Goal: Navigation & Orientation: Find specific page/section

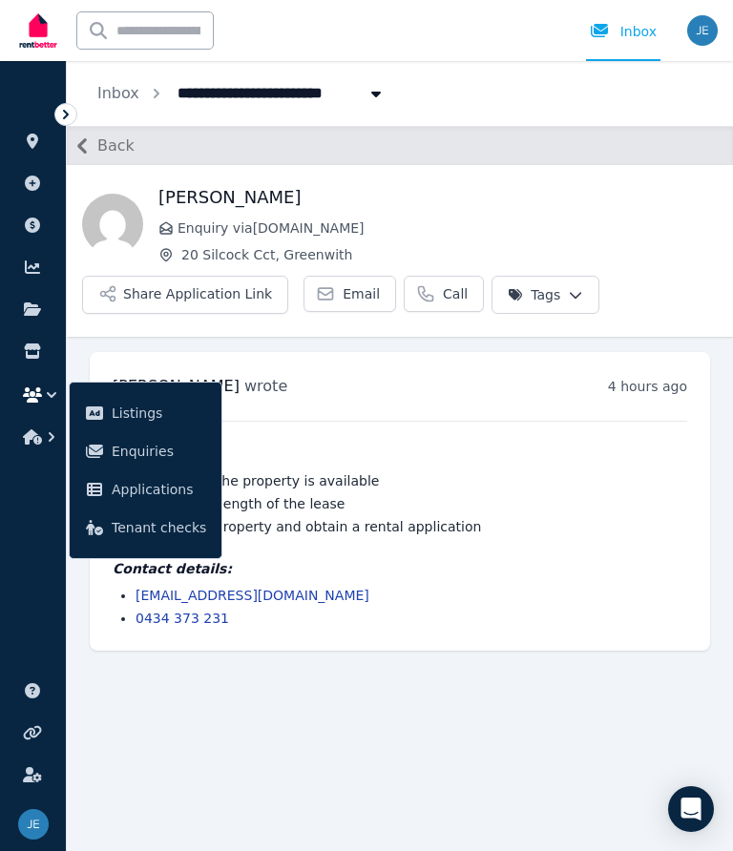
scroll to position [74, 0]
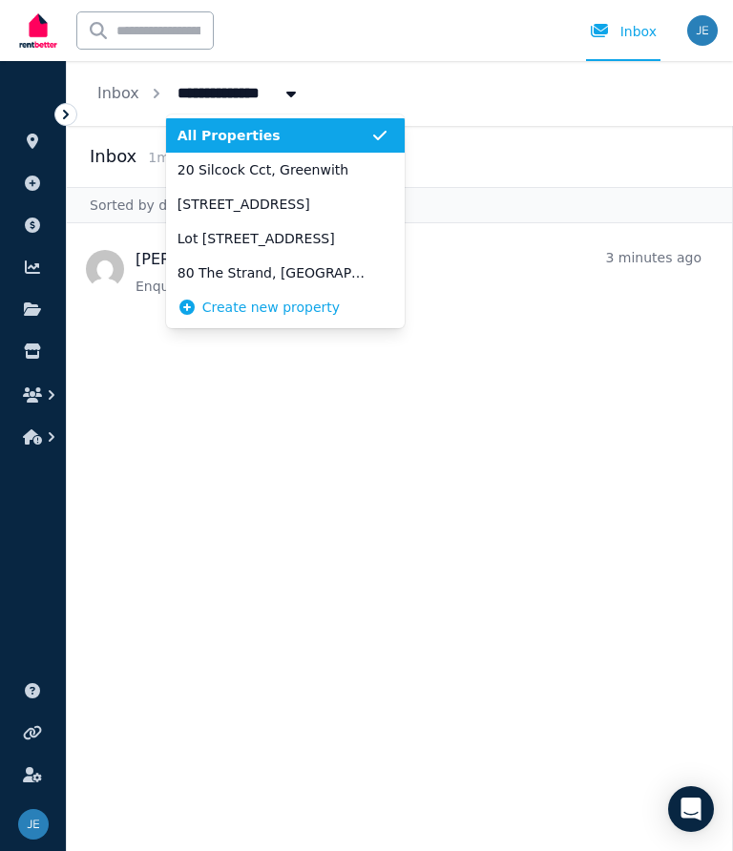
click at [631, 33] on div "Inbox" at bounding box center [623, 31] width 67 height 19
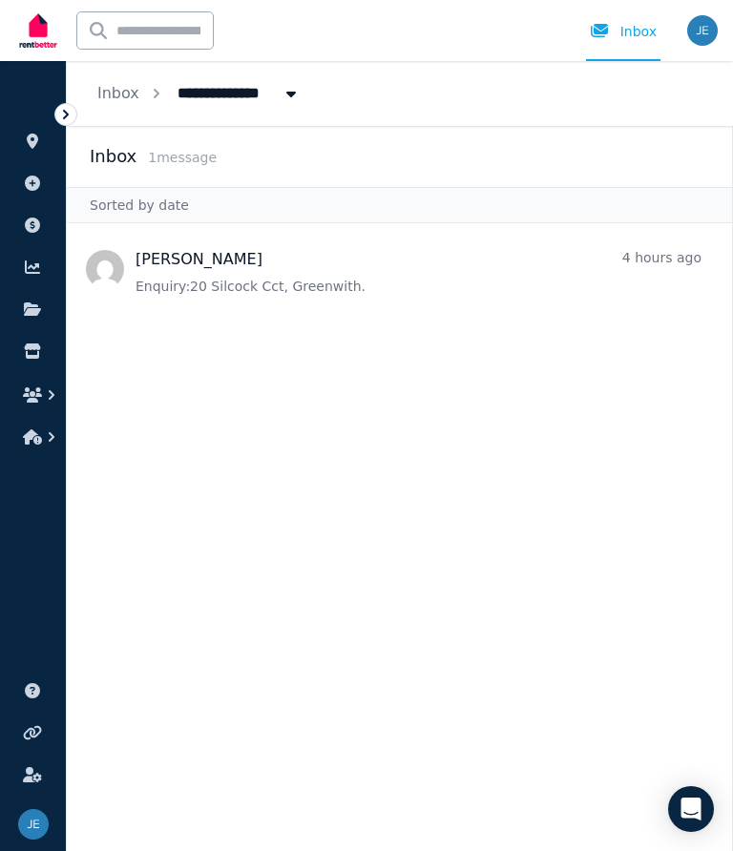
click at [642, 28] on div "Inbox" at bounding box center [623, 31] width 67 height 19
click at [641, 20] on link "Inbox" at bounding box center [623, 30] width 74 height 61
click at [715, 22] on img "button" at bounding box center [702, 30] width 31 height 31
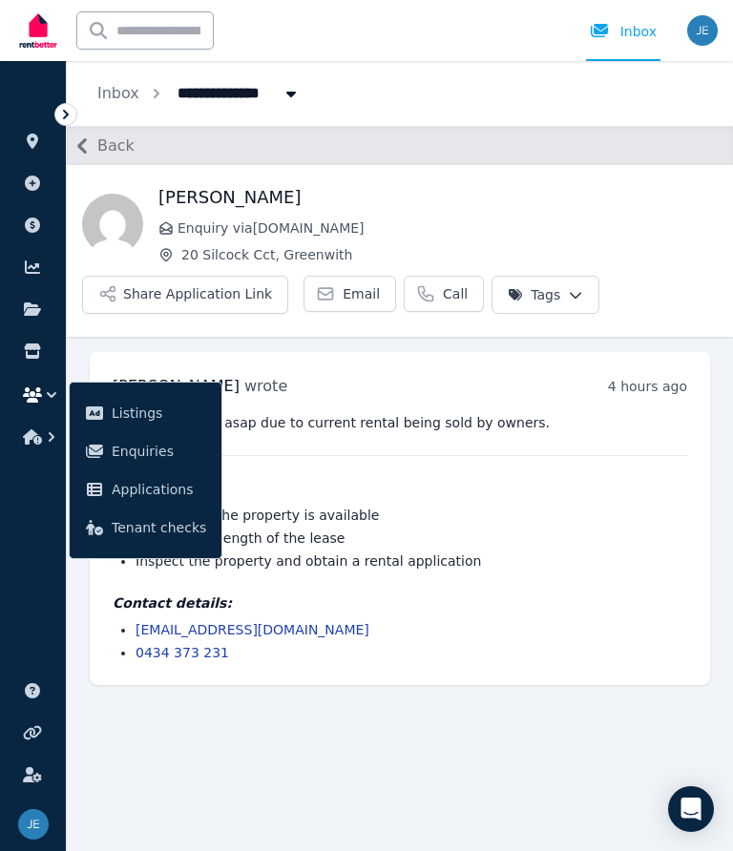
scroll to position [74, 0]
click at [714, 30] on img "button" at bounding box center [702, 30] width 31 height 31
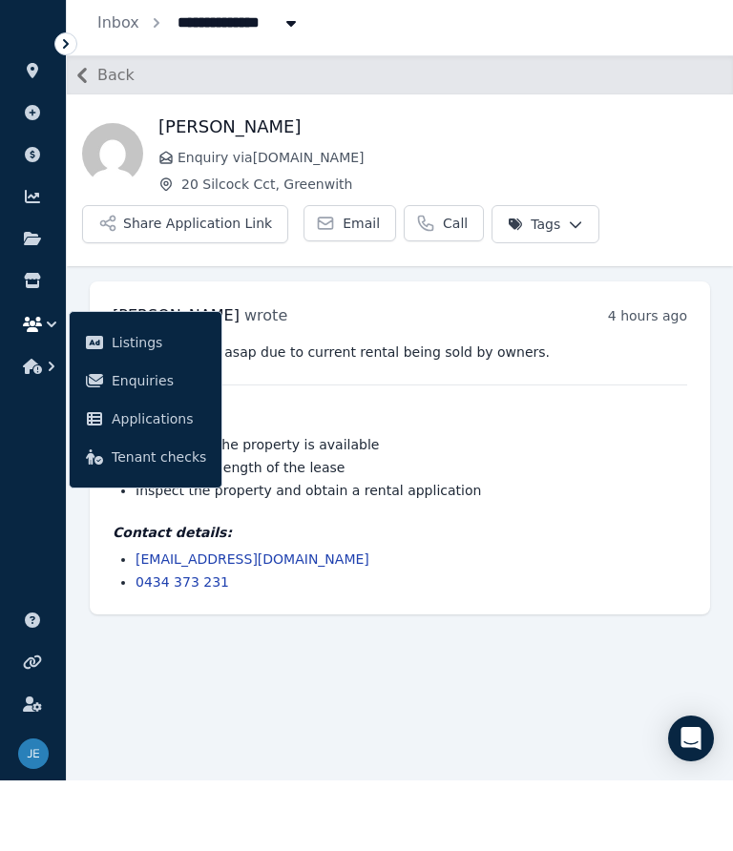
scroll to position [0, 0]
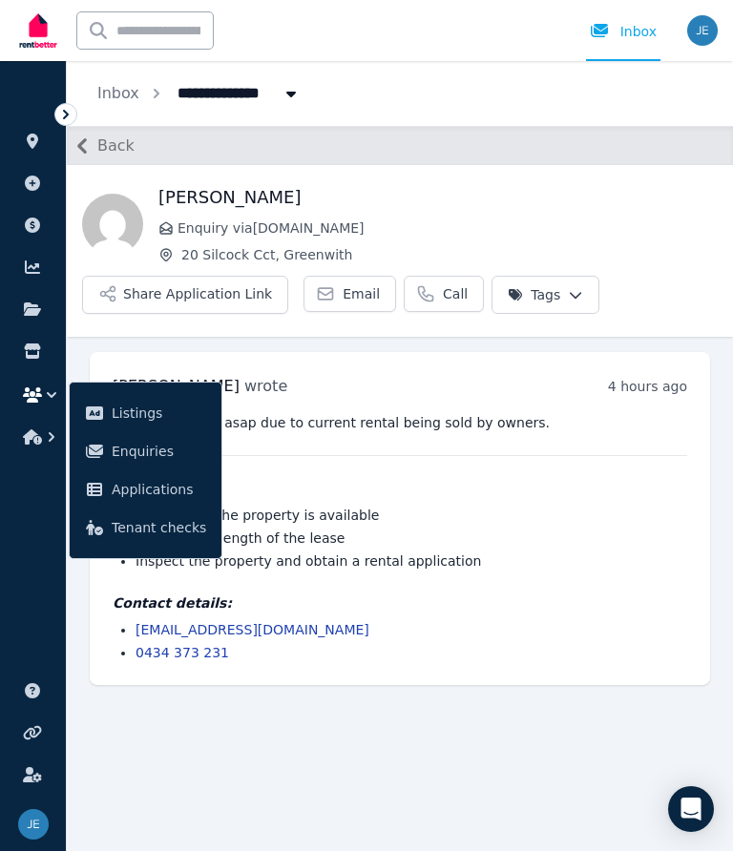
click at [136, 92] on link "Inbox" at bounding box center [118, 93] width 42 height 18
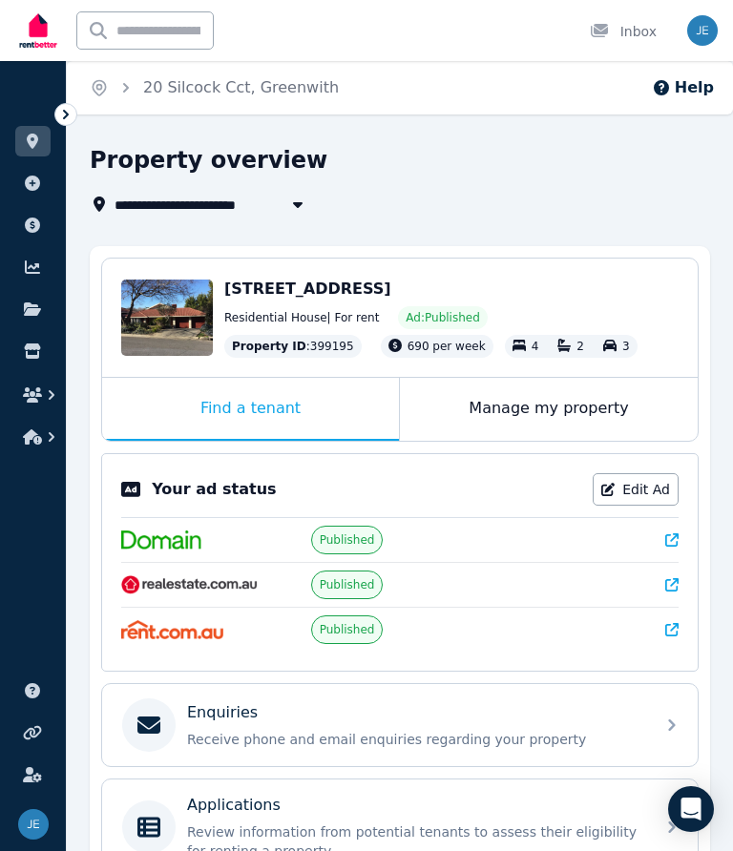
click at [629, 26] on div "Inbox" at bounding box center [623, 31] width 67 height 19
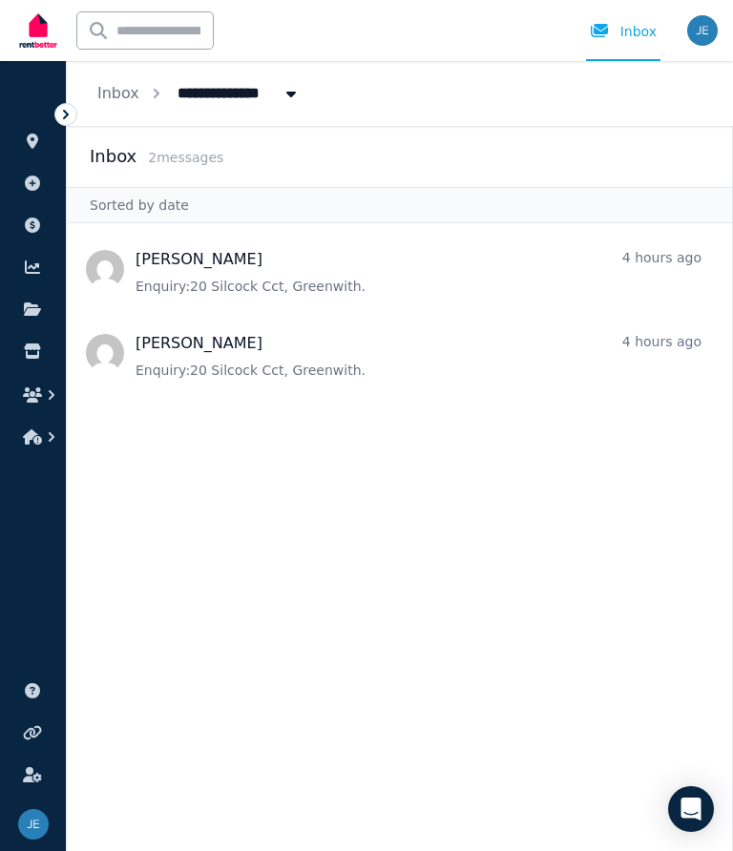
click at [149, 160] on span "2 message s" at bounding box center [185, 157] width 75 height 15
